Goal: Information Seeking & Learning: Learn about a topic

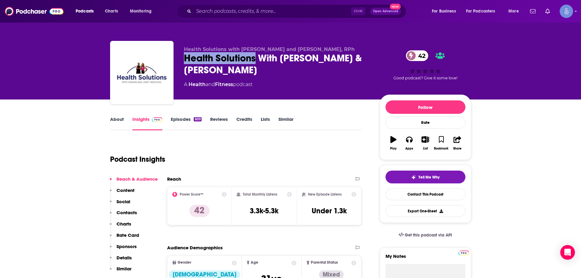
drag, startPoint x: 184, startPoint y: 61, endPoint x: 256, endPoint y: 61, distance: 72.6
click at [256, 61] on div "Health Solutions With Shawn & Janet Needham 42" at bounding box center [277, 64] width 186 height 24
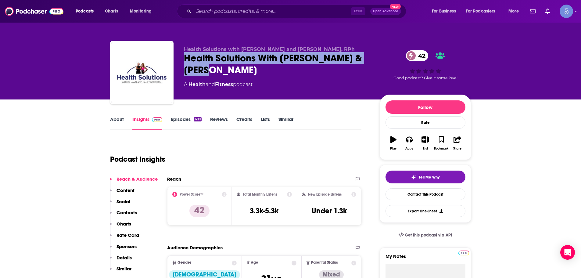
drag, startPoint x: 228, startPoint y: 72, endPoint x: 180, endPoint y: 59, distance: 49.4
click at [180, 59] on div "Health Solutions with Shawn and Janet Needham, RPh Health Solutions With Shawn …" at bounding box center [290, 74] width 361 height 66
drag, startPoint x: 195, startPoint y: 65, endPoint x: 198, endPoint y: 52, distance: 12.9
copy h2 "Health Solutions With Shawn & Janet Needham"
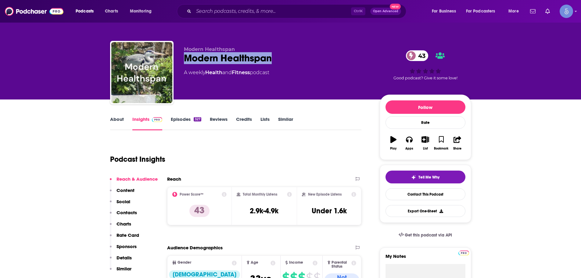
drag, startPoint x: 183, startPoint y: 56, endPoint x: 279, endPoint y: 56, distance: 96.1
click at [279, 56] on div "Modern Healthspan Modern Healthspan 43 A weekly Health and Fitness podcast 43 G…" at bounding box center [290, 74] width 361 height 66
copy h2 "Modern Healthspan"
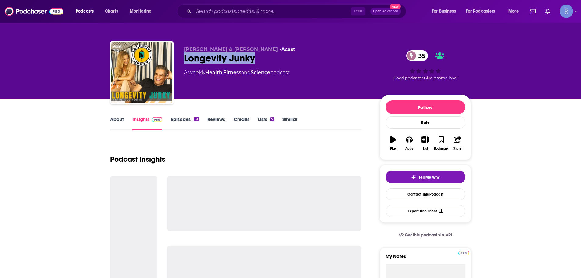
drag, startPoint x: 180, startPoint y: 60, endPoint x: 264, endPoint y: 60, distance: 83.9
click at [264, 60] on div "Buck Joffrey & Nikki Leigh • Acast Longevity Junky 35 A weekly Health , Fitness…" at bounding box center [290, 74] width 361 height 66
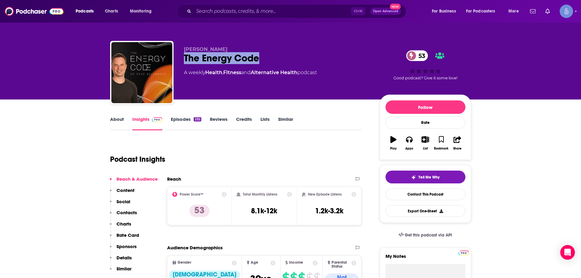
drag, startPoint x: 180, startPoint y: 54, endPoint x: 262, endPoint y: 54, distance: 82.1
click at [262, 54] on div "Dr. Mike Belkowski The Energy Code 53 A weekly Health , Fitness and Alternative…" at bounding box center [290, 74] width 361 height 66
copy h2 "The Energy Code"
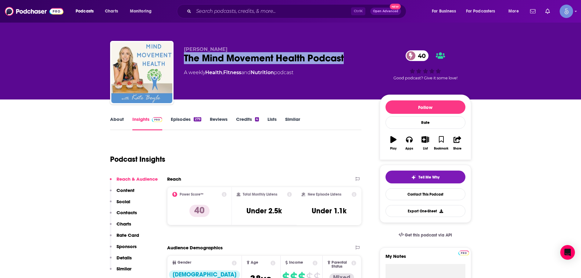
drag, startPoint x: 182, startPoint y: 59, endPoint x: 344, endPoint y: 60, distance: 162.0
click at [344, 60] on div "Kate Boyle The Mind Movement Health Podcast 40 A weekly Health , Fitness and Nu…" at bounding box center [290, 74] width 361 height 66
copy h2 "The Mind Movement Health Podcast"
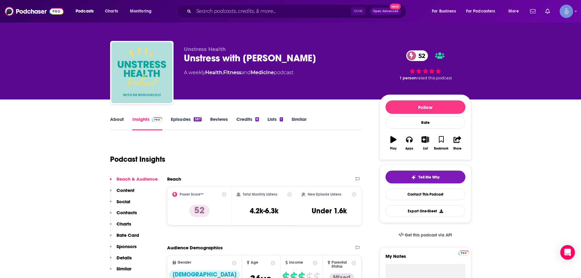
drag, startPoint x: 185, startPoint y: 56, endPoint x: 304, endPoint y: 57, distance: 119.3
click at [305, 57] on div "Unstress with [PERSON_NAME] 52" at bounding box center [277, 58] width 186 height 12
copy h2 "Unstress with Dr Ron Ehrlich"
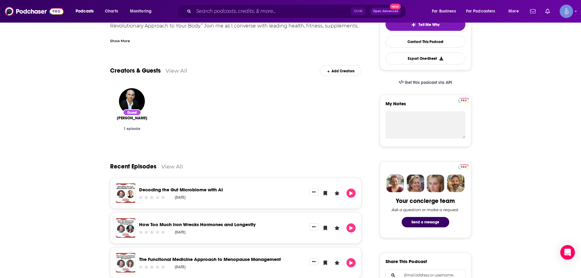
scroll to position [275, 0]
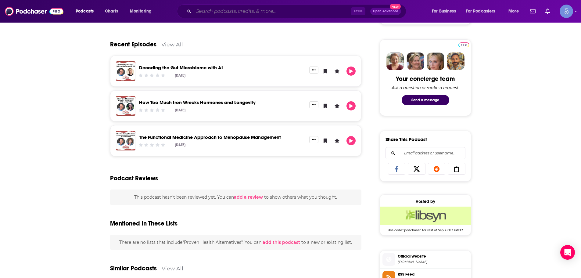
click at [224, 13] on input "Search podcasts, credits, & more..." at bounding box center [272, 11] width 157 height 10
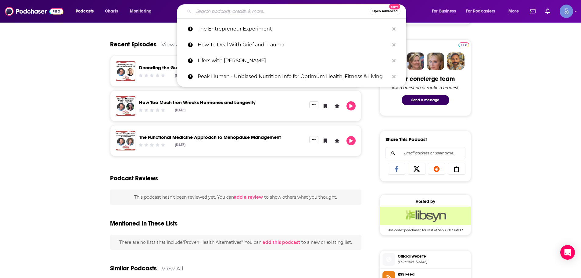
paste input "Divas That Care Network"
type input "Divas That Care Network"
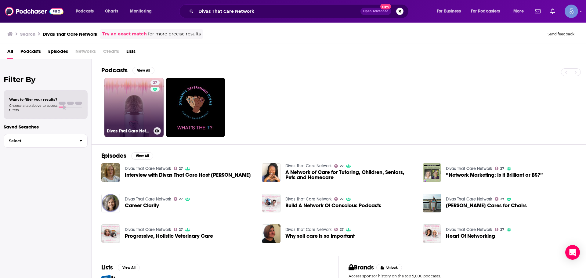
click at [119, 96] on link "27 Divas That Care Network" at bounding box center [133, 107] width 59 height 59
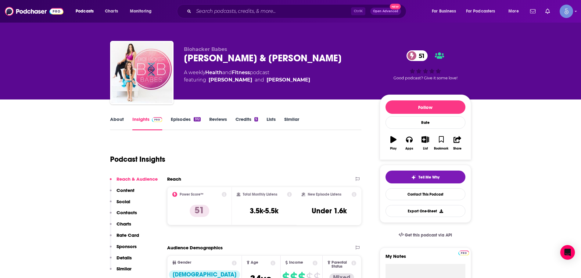
click at [284, 17] on div "Ctrl K Open Advanced New" at bounding box center [291, 11] width 229 height 14
click at [284, 13] on input "Search podcasts, credits, & more..." at bounding box center [272, 11] width 157 height 10
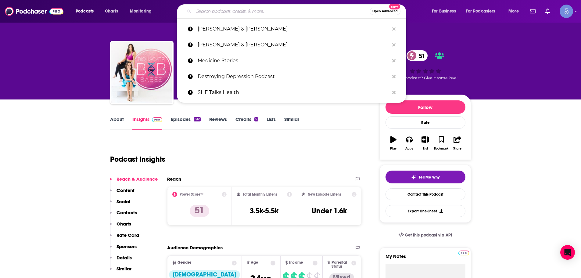
paste input "Meditating On Self Love Podcast"
type input "Meditating On Self Love Podcast"
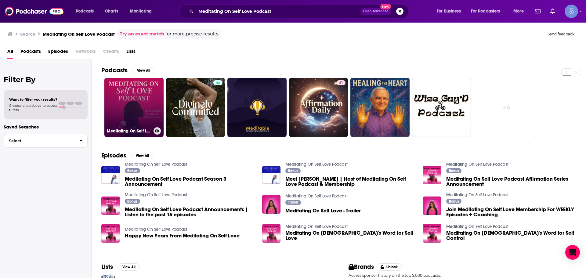
click at [132, 91] on link "Meditating On Self Love Podcast" at bounding box center [133, 107] width 59 height 59
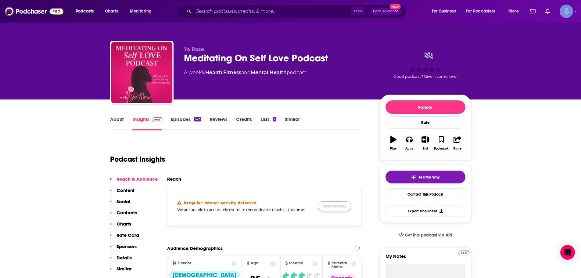
click at [344, 206] on button "Show Anyway" at bounding box center [335, 206] width 34 height 10
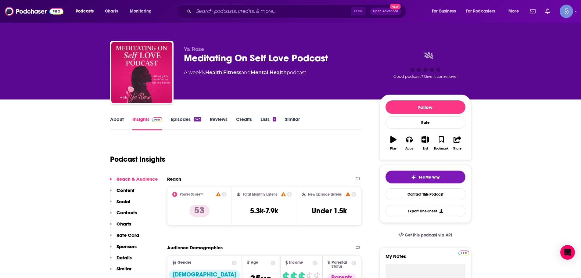
click at [336, 168] on div "Podcast Insights" at bounding box center [233, 155] width 247 height 31
click at [239, 14] on input "Search podcasts, credits, & more..." at bounding box center [272, 11] width 157 height 10
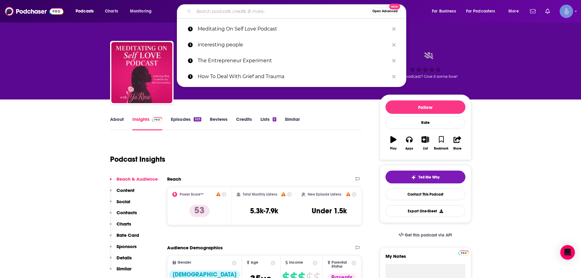
paste input "Divas That Care Network"
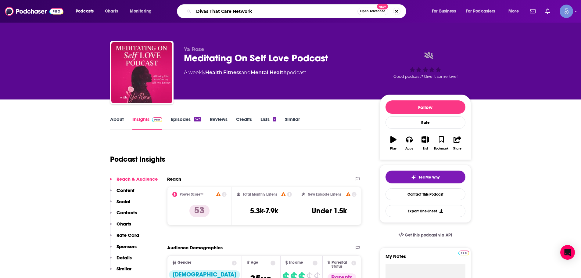
type input "Divas That Care Network"
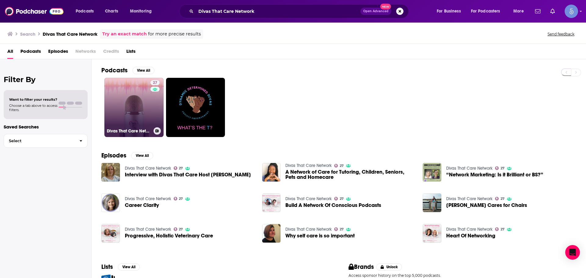
click at [125, 106] on link "27 Divas That Care Network" at bounding box center [133, 107] width 59 height 59
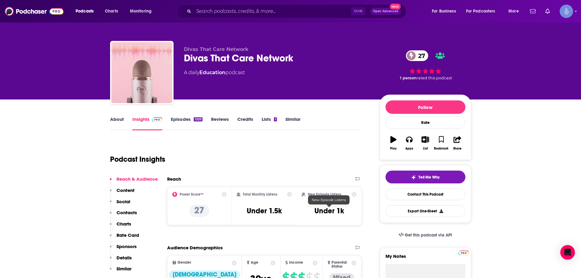
click at [341, 140] on div "Podcast Insights" at bounding box center [233, 155] width 247 height 31
click at [231, 4] on div "Podcasts Charts Monitoring Ctrl K Open Advanced New For Business For Podcasters…" at bounding box center [290, 11] width 581 height 23
drag, startPoint x: 231, startPoint y: 3, endPoint x: 219, endPoint y: 10, distance: 13.5
click at [219, 11] on input "Search podcasts, credits, & more..." at bounding box center [272, 11] width 157 height 10
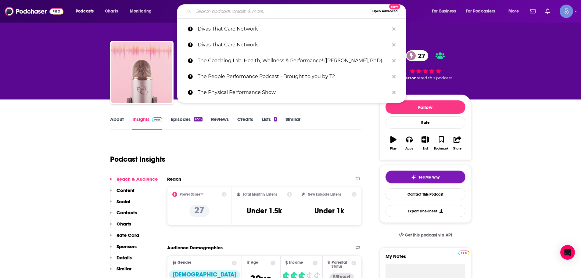
paste input "The Women's Podcast"
type input "The Women's Podcast"
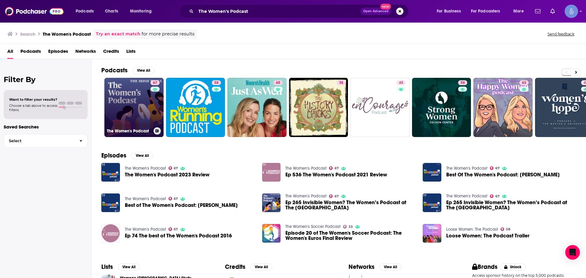
click at [120, 108] on link "67 The Women's Podcast" at bounding box center [133, 107] width 59 height 59
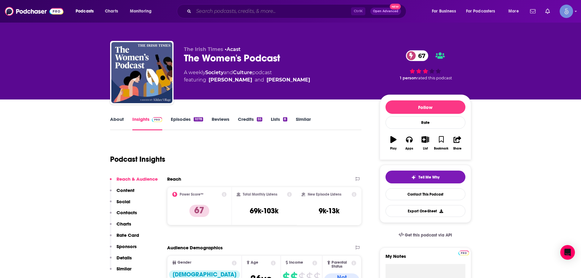
click at [254, 12] on input "Search podcasts, credits, & more..." at bounding box center [272, 11] width 157 height 10
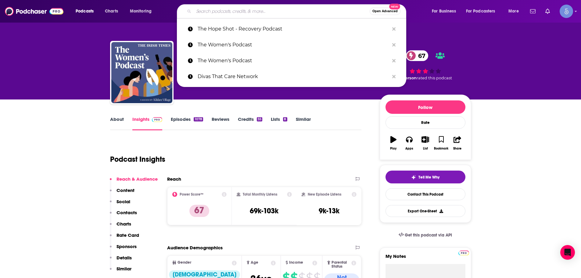
paste input "Empowering Women, Transforming Lives"
type input "Empowering Women, Transforming Lives"
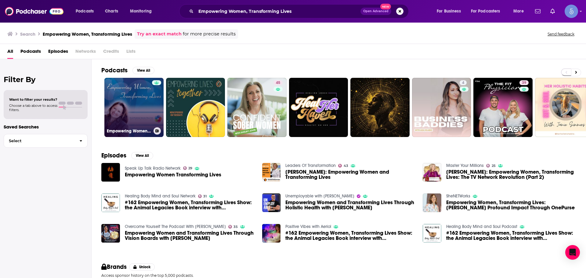
click at [109, 113] on link "Empowering Women, Transforming Lives" at bounding box center [133, 107] width 59 height 59
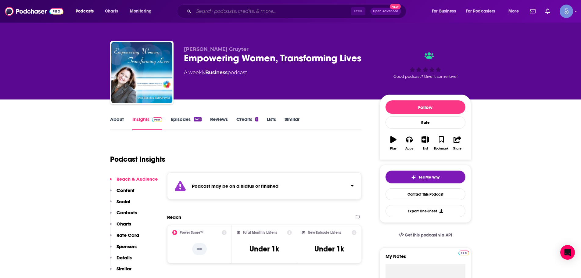
click at [319, 10] on input "Search podcasts, credits, & more..." at bounding box center [272, 11] width 157 height 10
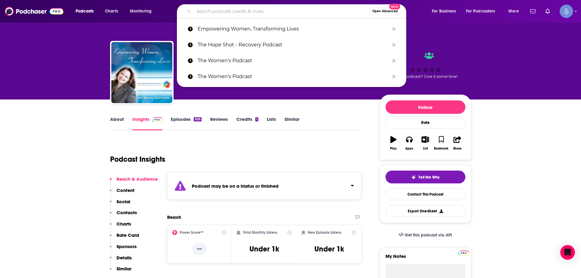
paste input "Compared to Who? Body Image for [DEMOGRAPHIC_DATA] Women"
type input "Compared to Who? Body Image for [DEMOGRAPHIC_DATA] Women"
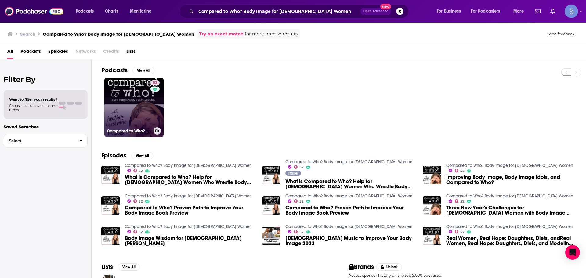
click at [136, 107] on link "52 Compared to Who? Body Image for [DEMOGRAPHIC_DATA] Women" at bounding box center [133, 107] width 59 height 59
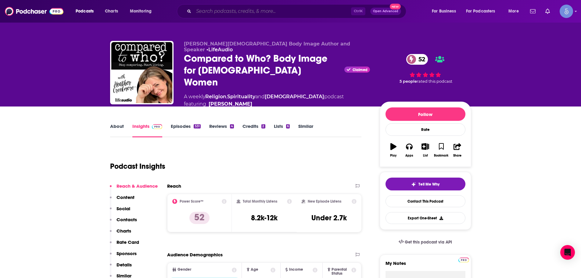
click at [282, 14] on input "Search podcasts, credits, & more..." at bounding box center [272, 11] width 157 height 10
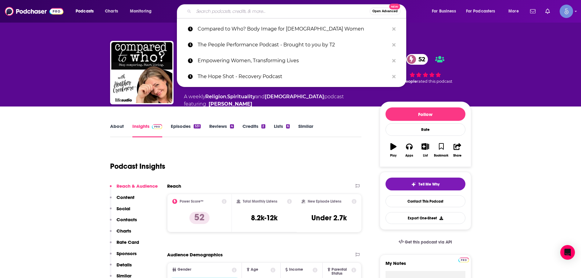
paste input "Awaken Your Inner Awesomeness with [PERSON_NAME]"
type input "Awaken Your Inner Awesomeness with [PERSON_NAME]"
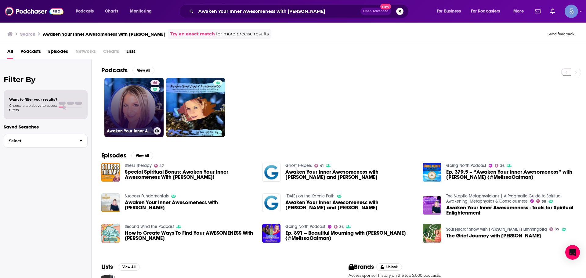
click at [142, 116] on link "46 Awaken Your Inner Awesomeness with [PERSON_NAME]-A daily dose of spiritualit…" at bounding box center [133, 107] width 59 height 59
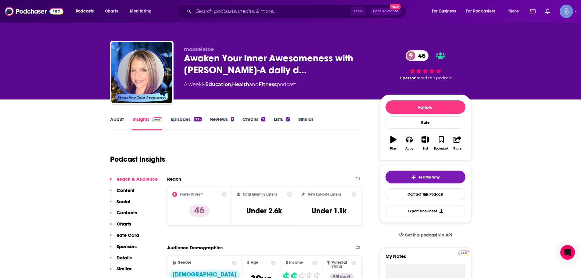
click at [240, 167] on div "Podcast Insights" at bounding box center [233, 155] width 247 height 31
click at [256, 16] on div "Ctrl K Open Advanced New" at bounding box center [291, 11] width 229 height 14
click at [256, 16] on input "Search podcasts, credits, & more..." at bounding box center [272, 11] width 157 height 10
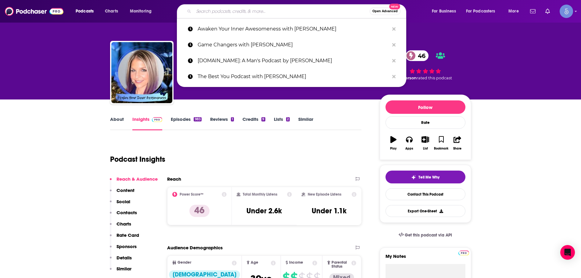
paste input "Luxury of Self Care"
type input "Luxury of Self Care"
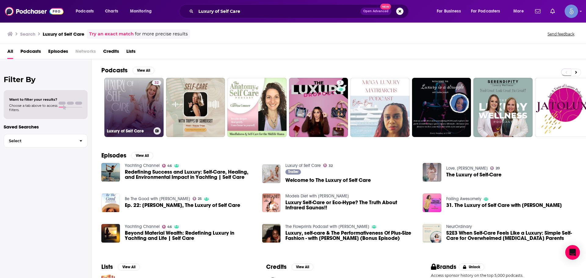
click at [139, 102] on link "32 Luxury of Self Care" at bounding box center [133, 107] width 59 height 59
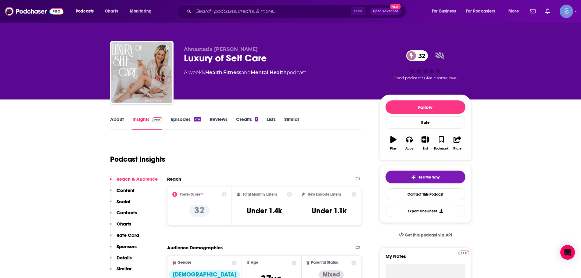
click at [304, 5] on div "Ctrl K Open Advanced New" at bounding box center [291, 11] width 229 height 14
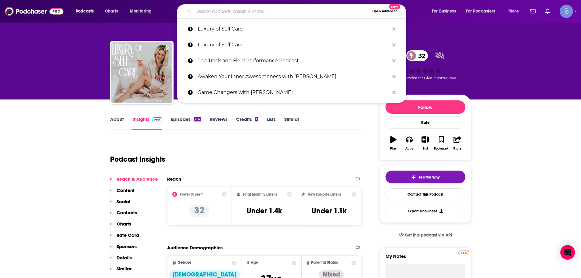
click at [302, 12] on input "Search podcasts, credits, & more..." at bounding box center [282, 11] width 176 height 10
paste input "Gettin' Grown"
type input "Gettin' Grown"
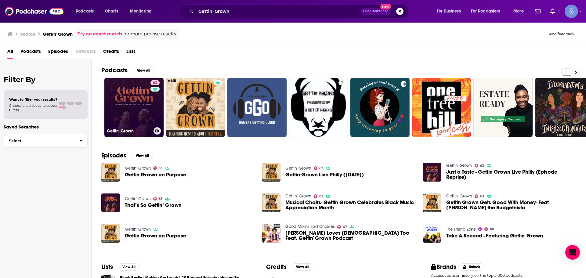
click at [114, 117] on link "63 Gettin' Grown" at bounding box center [133, 107] width 59 height 59
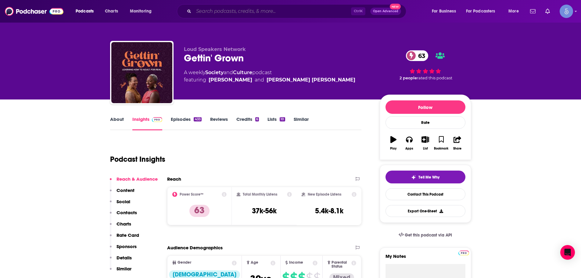
click at [300, 13] on input "Search podcasts, credits, & more..." at bounding box center [272, 11] width 157 height 10
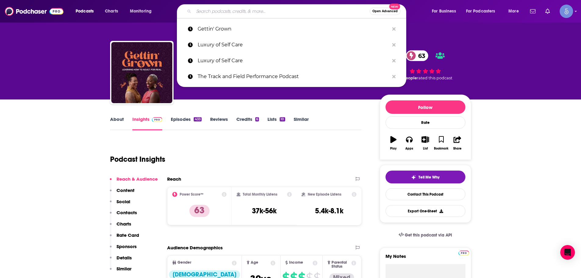
paste input "Inspirational Women"
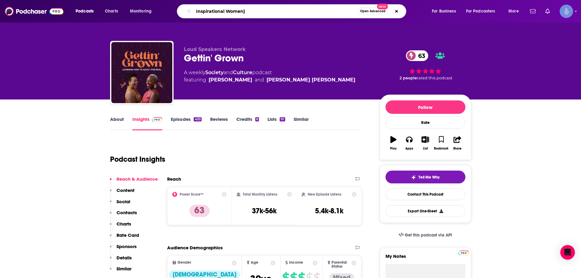
click at [253, 12] on input "Inspirational Women}" at bounding box center [276, 11] width 164 height 10
type input "Inspirational Women"
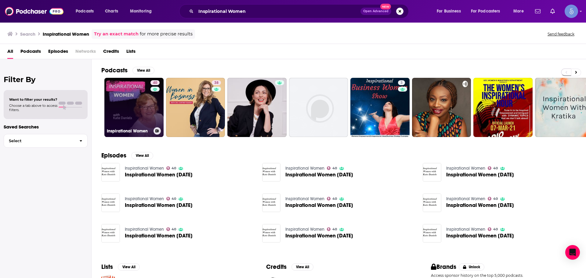
click at [142, 115] on link "40 Inspirational Women" at bounding box center [133, 107] width 59 height 59
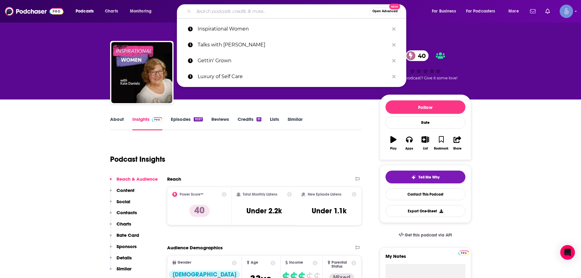
click at [310, 10] on input "Search podcasts, credits, & more..." at bounding box center [282, 11] width 176 height 10
paste input "The Confidence Podcast"
type input "The Confidence Podcast"
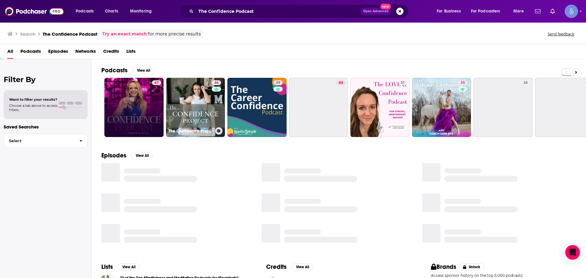
click at [128, 136] on link "67" at bounding box center [133, 107] width 59 height 59
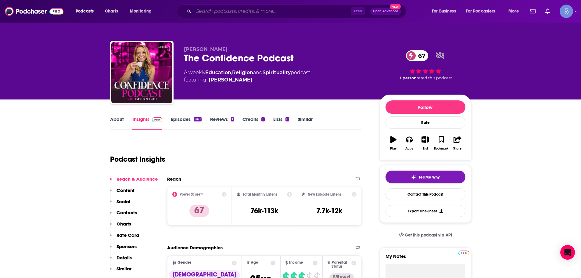
click at [289, 15] on input "Search podcasts, credits, & more..." at bounding box center [272, 11] width 157 height 10
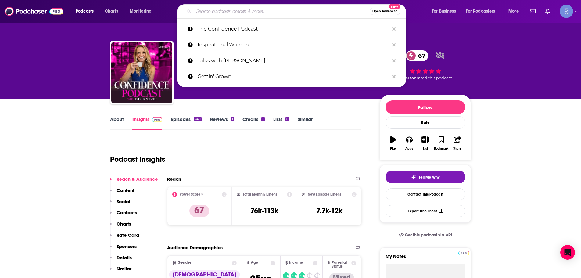
paste input "Self Care Club"
type input "Self Care Club"
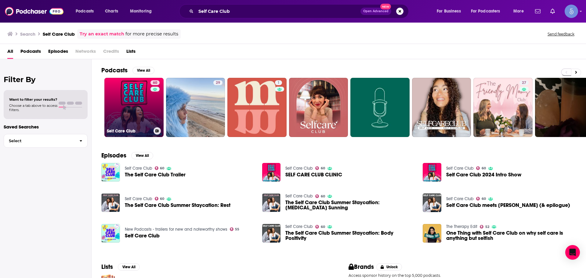
click at [118, 90] on link "60 Self Care Club" at bounding box center [133, 107] width 59 height 59
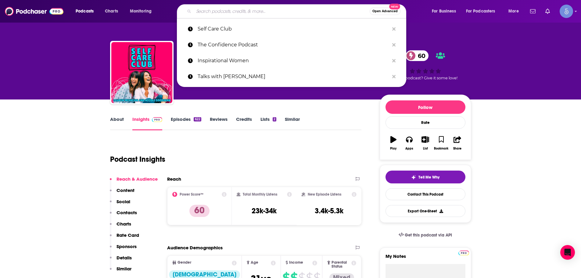
click at [305, 9] on input "Search podcasts, credits, & more..." at bounding box center [282, 11] width 176 height 10
paste input "Self-Care For The Soul"
type input "Self-Care For The Soul"
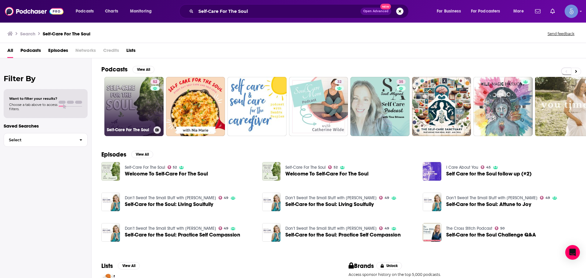
click at [144, 109] on link "52 Self-Care For The Soul" at bounding box center [133, 106] width 59 height 59
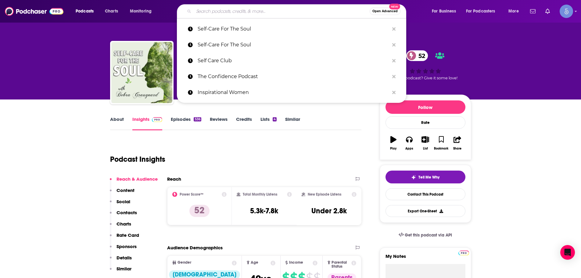
click at [253, 11] on input "Search podcasts, credits, & more..." at bounding box center [282, 11] width 176 height 10
paste input "THE BETTER BELLY PODCAST"
type input "THE BETTER BELLY PODCAST"
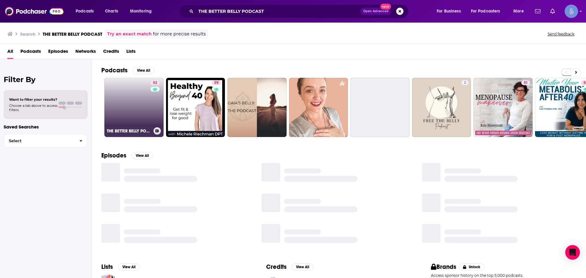
click at [108, 125] on link "52 THE BETTER BELLY PODCAST - Natural Constipation Remedies, [MEDICAL_DATA], Ho…" at bounding box center [133, 107] width 59 height 59
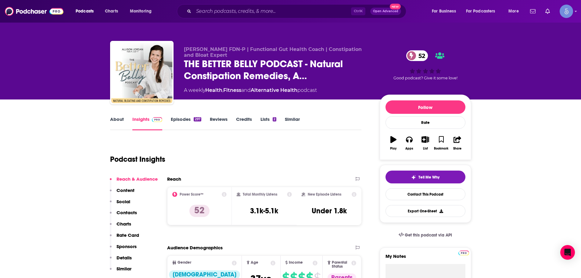
click at [314, 5] on div "Ctrl K Open Advanced New" at bounding box center [291, 11] width 229 height 14
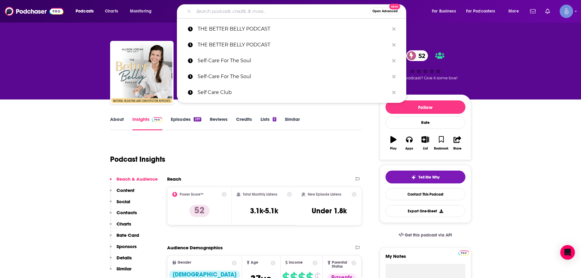
click at [310, 12] on input "Search podcasts, credits, & more..." at bounding box center [282, 11] width 176 height 10
paste input "SHE Talks Health"
type input "SHE Talks Health"
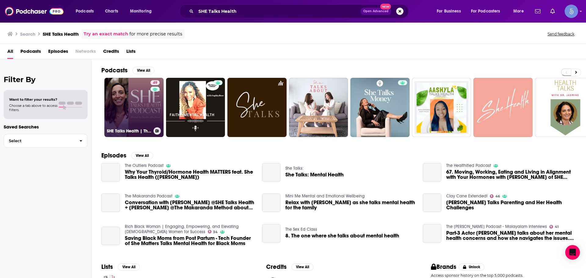
click at [140, 116] on link "49 SHE Talks Health | Thyroid Health Tips, Functional Medicine, Hashimoto's, [M…" at bounding box center [133, 107] width 59 height 59
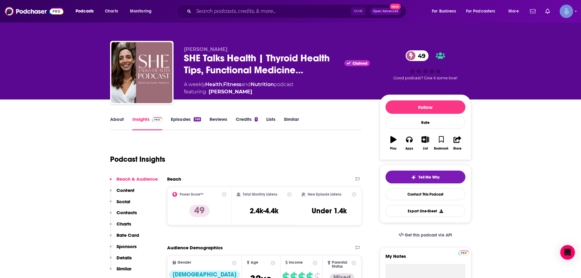
click at [248, 19] on div "Podcasts Charts Monitoring Ctrl K Open Advanced New For Business For Podcasters…" at bounding box center [290, 11] width 581 height 23
click at [253, 17] on div "Ctrl K Open Advanced New" at bounding box center [291, 11] width 229 height 14
click at [265, 6] on div "Ctrl K Open Advanced New" at bounding box center [291, 11] width 229 height 14
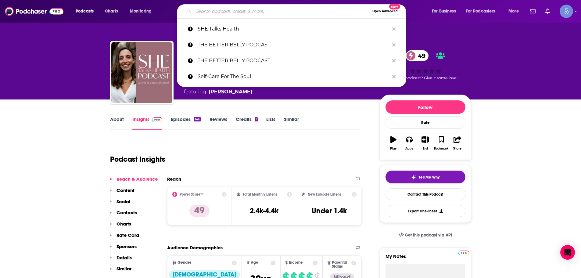
paste input "I'm Hormonal | Hormone balance, gut health & nutrition insights"
type input "I'm Hormonal | Hormone balance, gut health & nutrition insights"
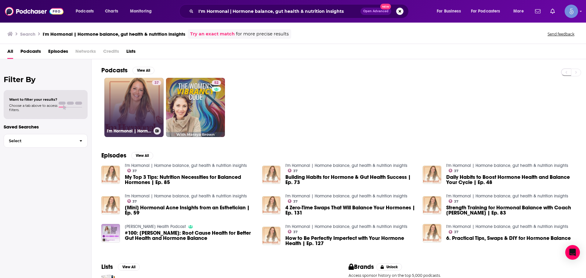
click at [148, 109] on link "37 I'm Hormonal | Hormone balance, gut health & nutrition insights" at bounding box center [133, 107] width 59 height 59
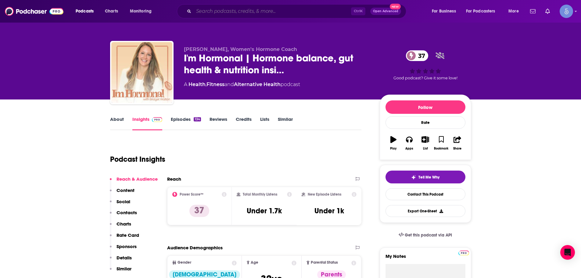
click at [254, 8] on input "Search podcasts, credits, & more..." at bounding box center [272, 11] width 157 height 10
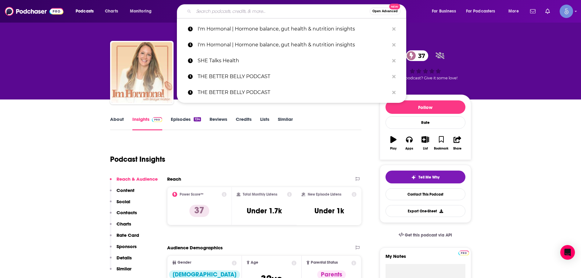
paste input "A Little Bit Healthier"
type input "A Little Bit Healthier"
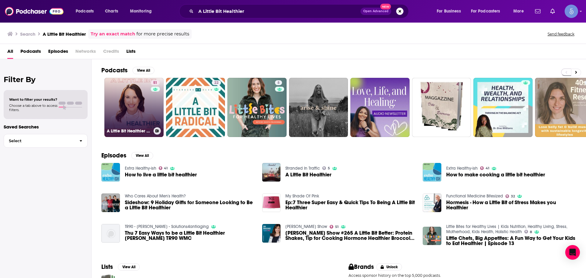
click at [109, 116] on link "51 A Little Bit Healthier | Hormone, [MEDICAL_DATA], Weight Loss Resistance, In…" at bounding box center [133, 107] width 59 height 59
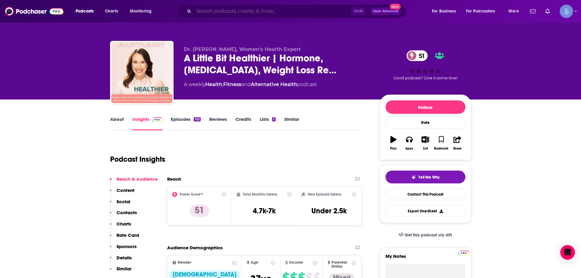
click at [277, 11] on input "Search podcasts, credits, & more..." at bounding box center [272, 11] width 157 height 10
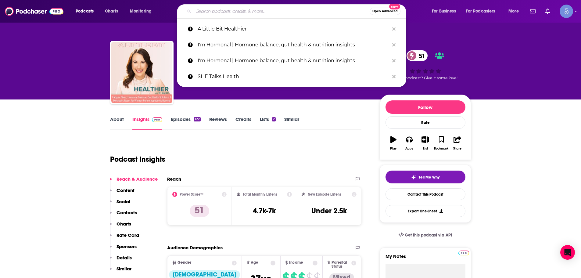
paste input "What the Gut"
type input "What the Gut"
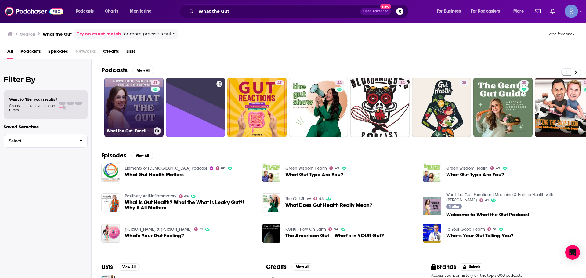
click at [151, 112] on div "41" at bounding box center [156, 103] width 10 height 47
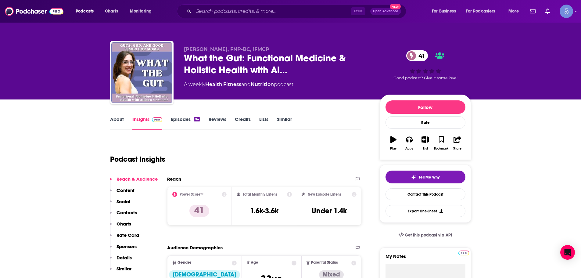
click at [311, 160] on div "Podcast Insights" at bounding box center [233, 155] width 247 height 31
